Goal: Find specific page/section: Find specific page/section

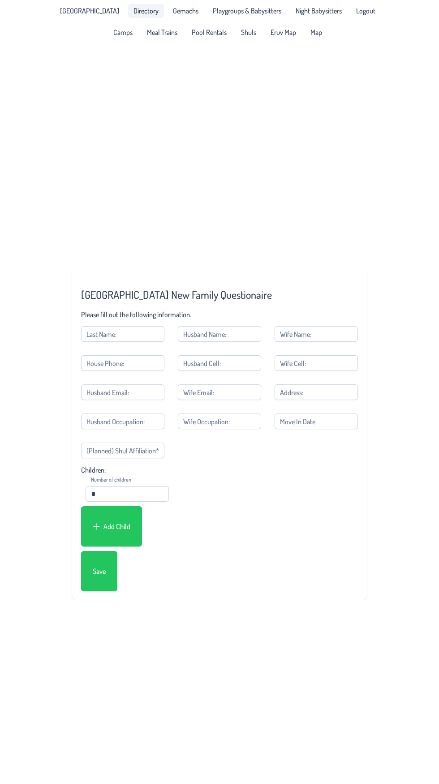
click at [143, 9] on span "Directory" at bounding box center [145, 10] width 25 height 7
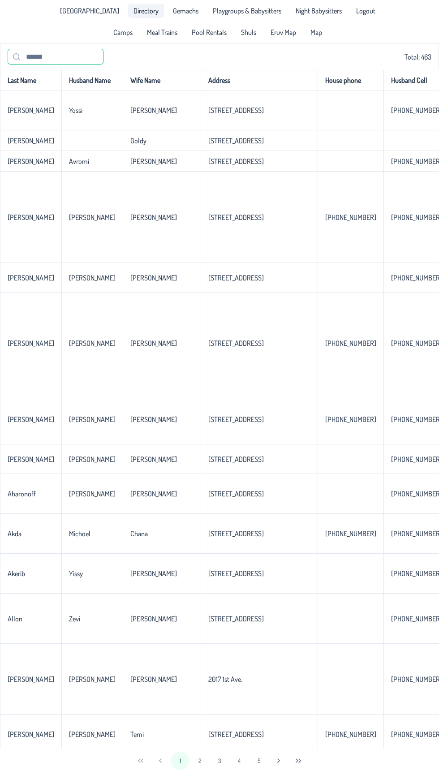
click at [59, 57] on input "text" at bounding box center [56, 57] width 96 height 16
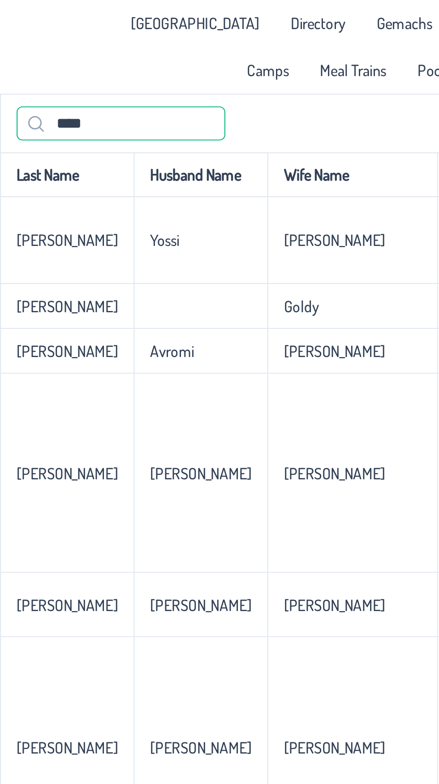
type input "****"
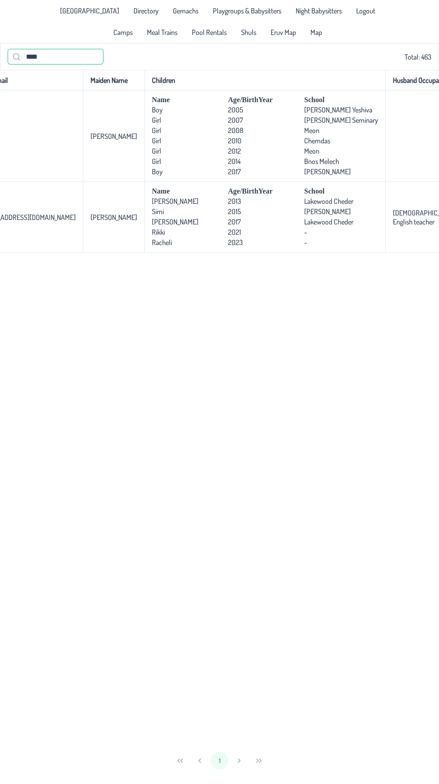
scroll to position [0, 621]
